Goal: Task Accomplishment & Management: Manage account settings

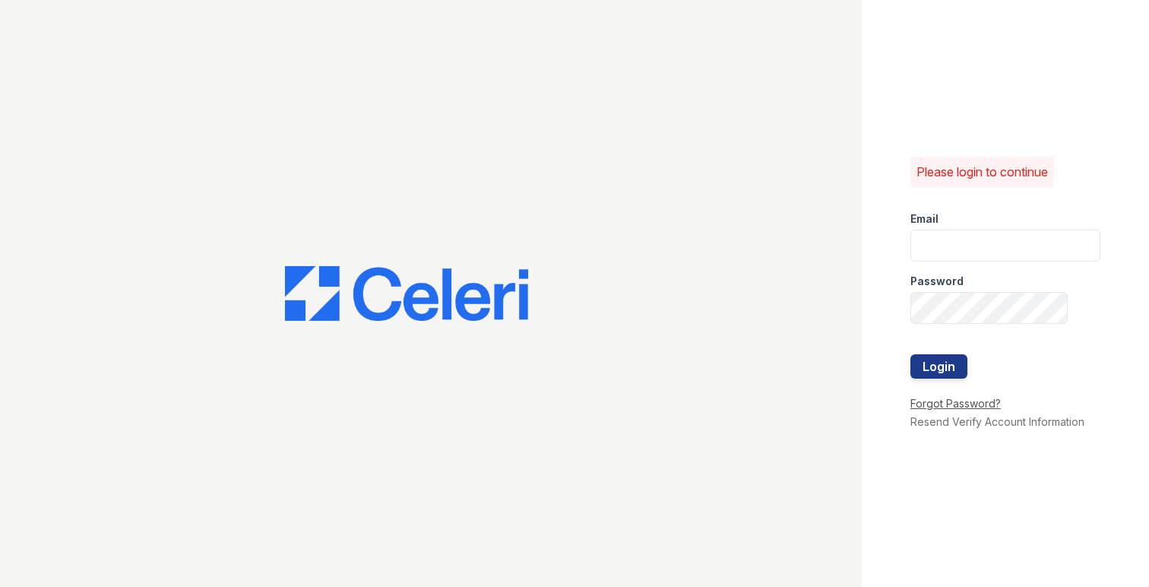
click at [978, 405] on link "Forgot Password?" at bounding box center [955, 403] width 90 height 13
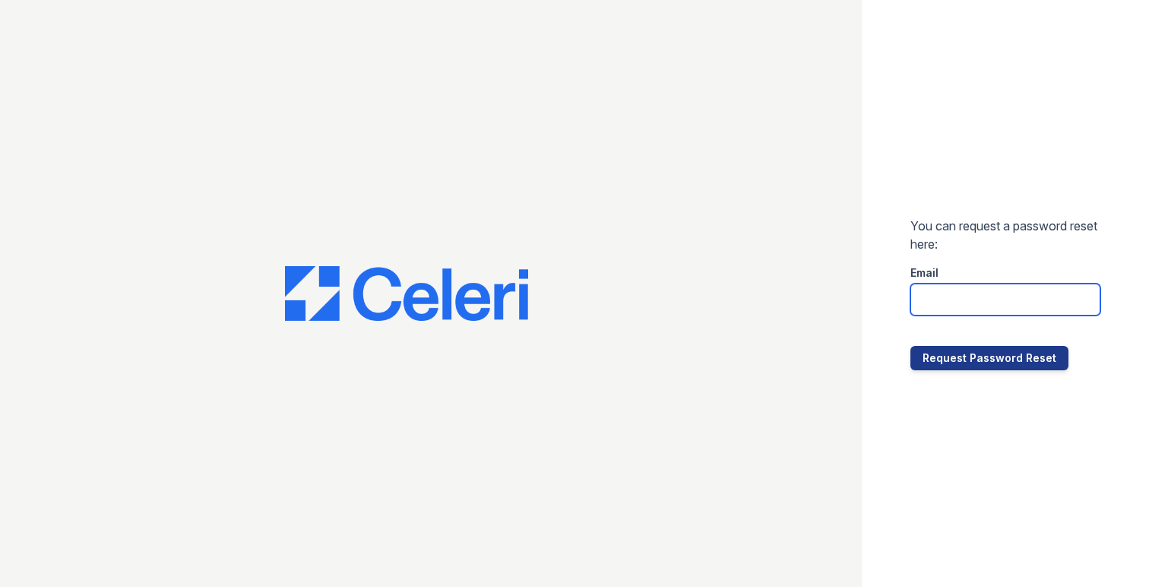
click at [947, 297] on input "email" at bounding box center [1005, 299] width 190 height 32
paste input "RKramer@trinity-pm.com"
type input "RKramer@trinity-pm.com"
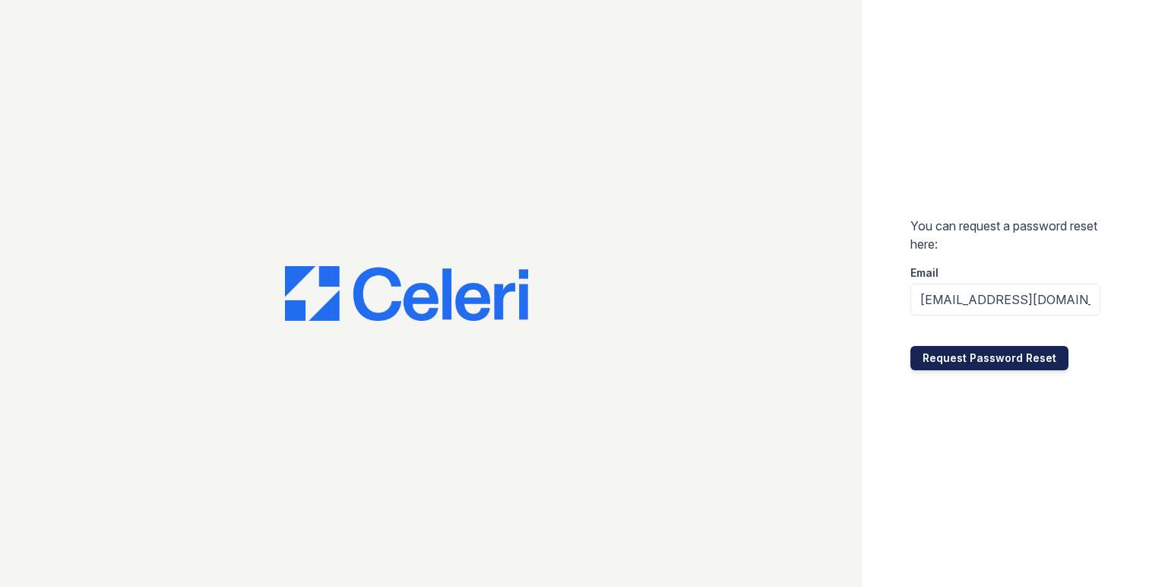
click at [966, 364] on button "Request Password Reset" at bounding box center [989, 358] width 158 height 24
